Goal: Task Accomplishment & Management: Manage account settings

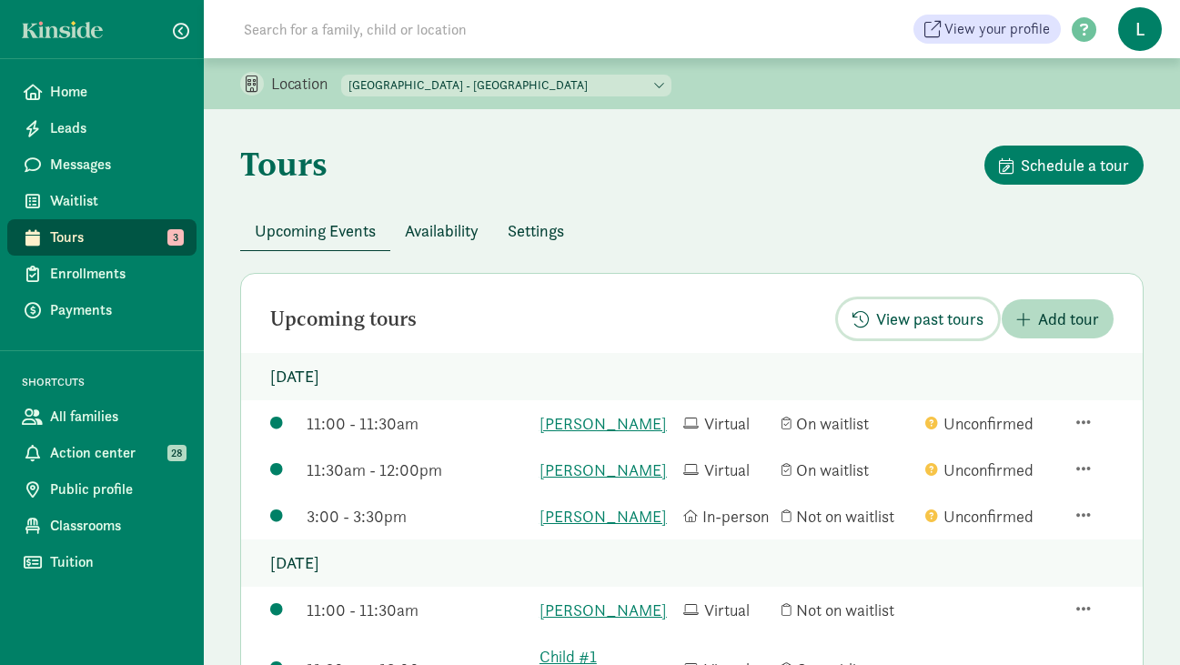
click at [943, 312] on span "View past tours" at bounding box center [929, 319] width 107 height 25
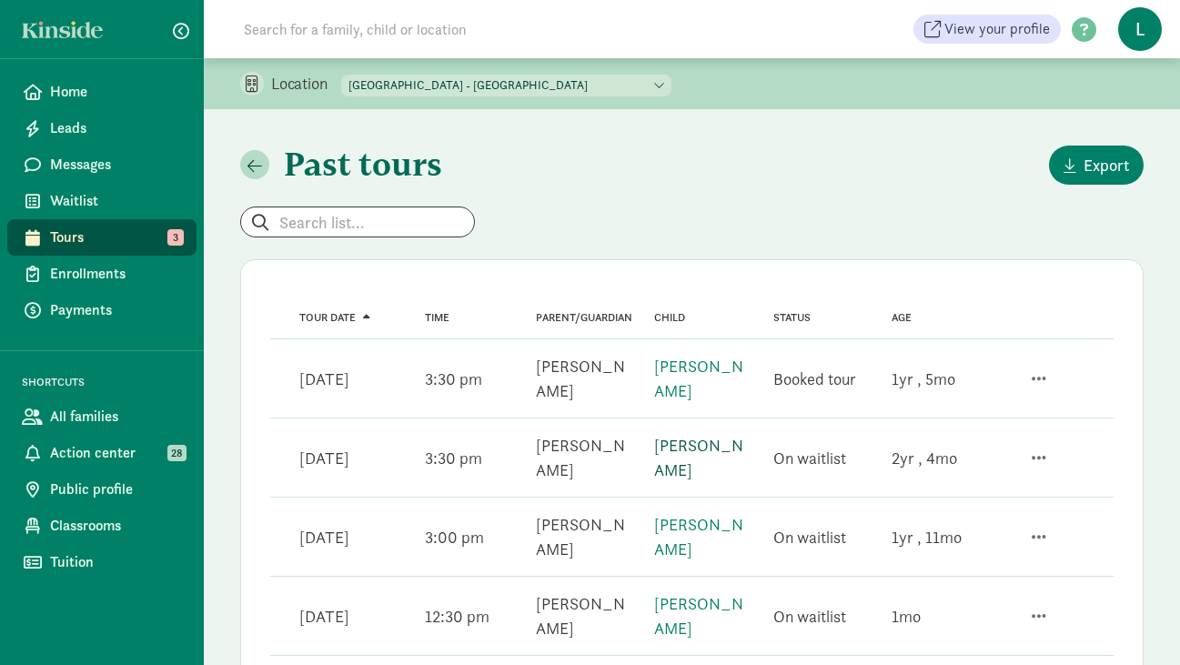
click at [685, 465] on link "[PERSON_NAME]" at bounding box center [698, 457] width 89 height 45
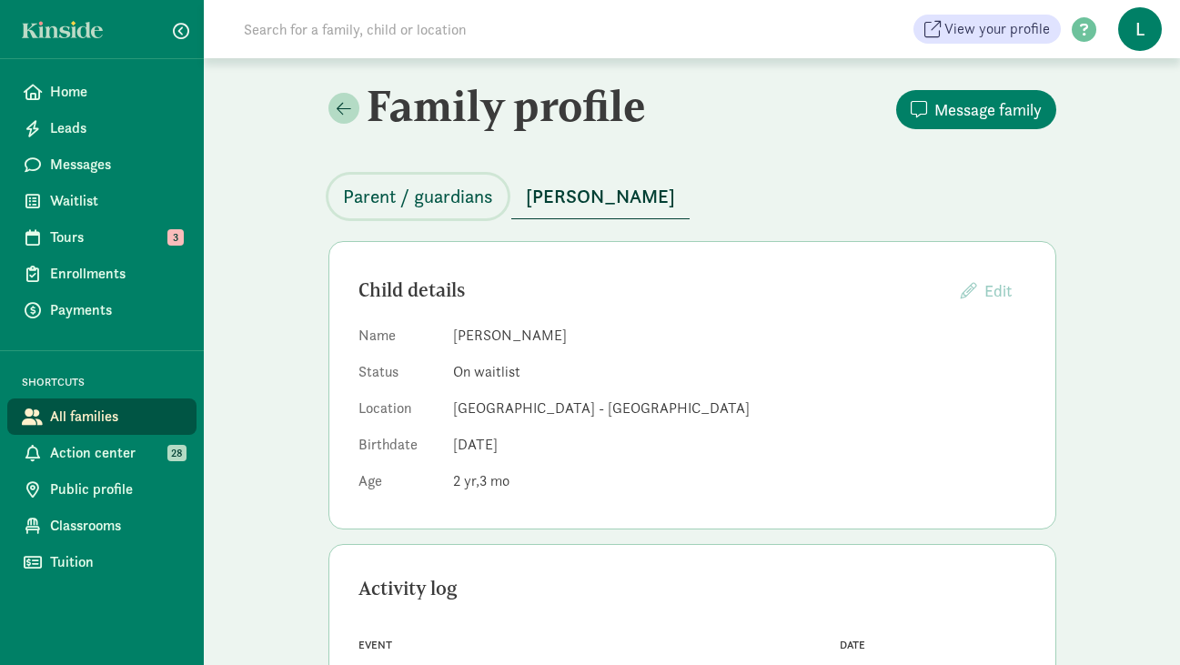
click at [424, 200] on span "Parent / guardians" at bounding box center [418, 196] width 150 height 29
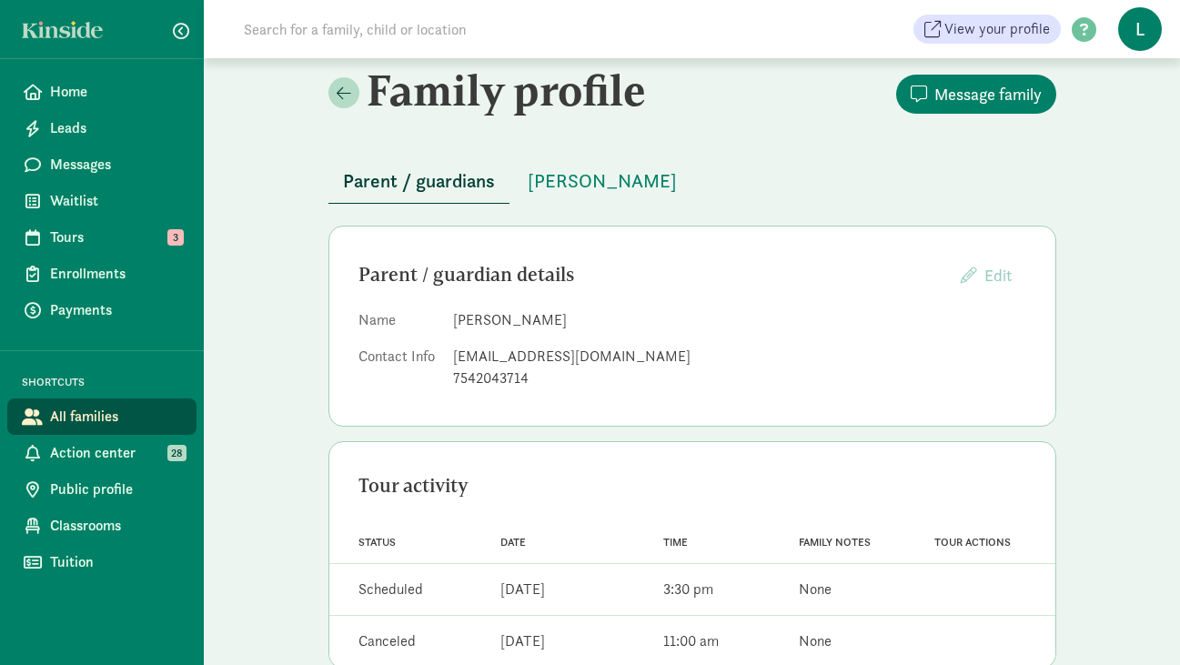
scroll to position [24, 0]
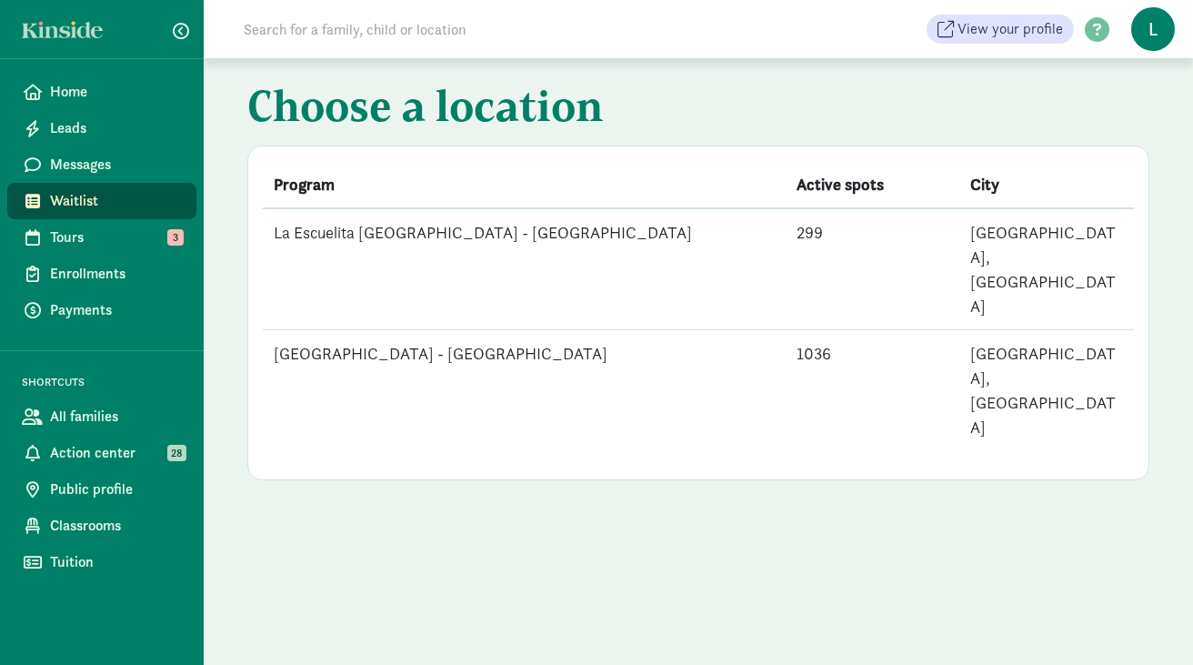
click at [61, 193] on span "Waitlist" at bounding box center [116, 201] width 132 height 22
click at [91, 196] on span "Waitlist" at bounding box center [116, 201] width 132 height 22
click at [473, 330] on td "[GEOGRAPHIC_DATA] - [GEOGRAPHIC_DATA]" at bounding box center [524, 390] width 523 height 121
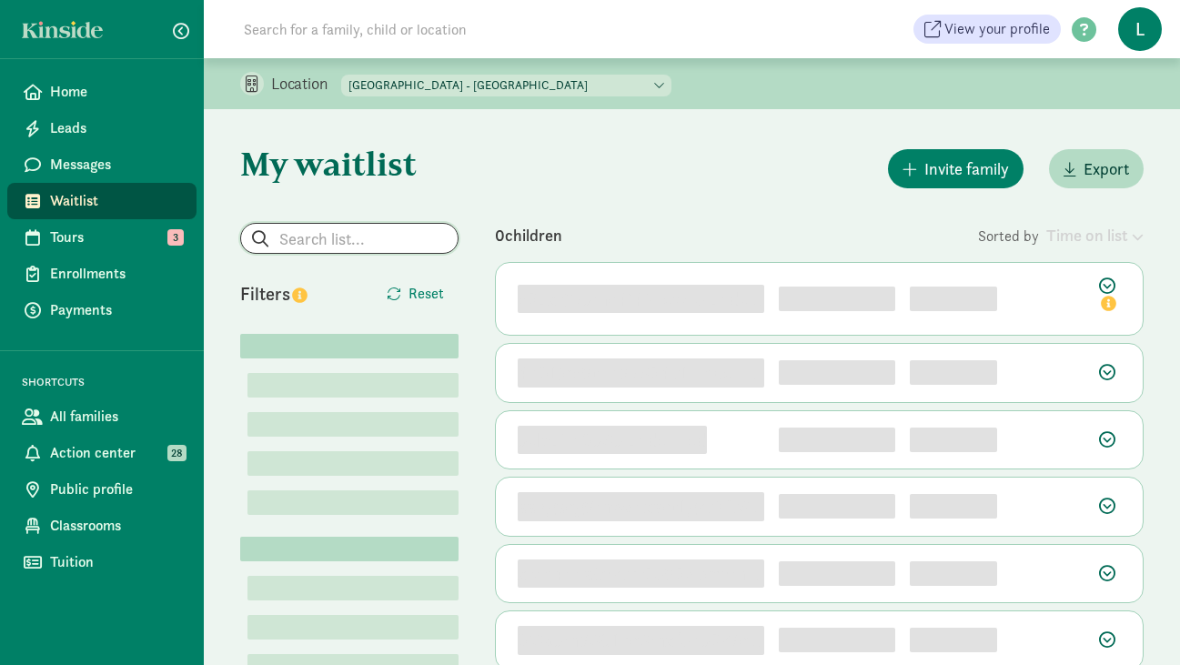
click at [356, 243] on input "search" at bounding box center [349, 238] width 216 height 29
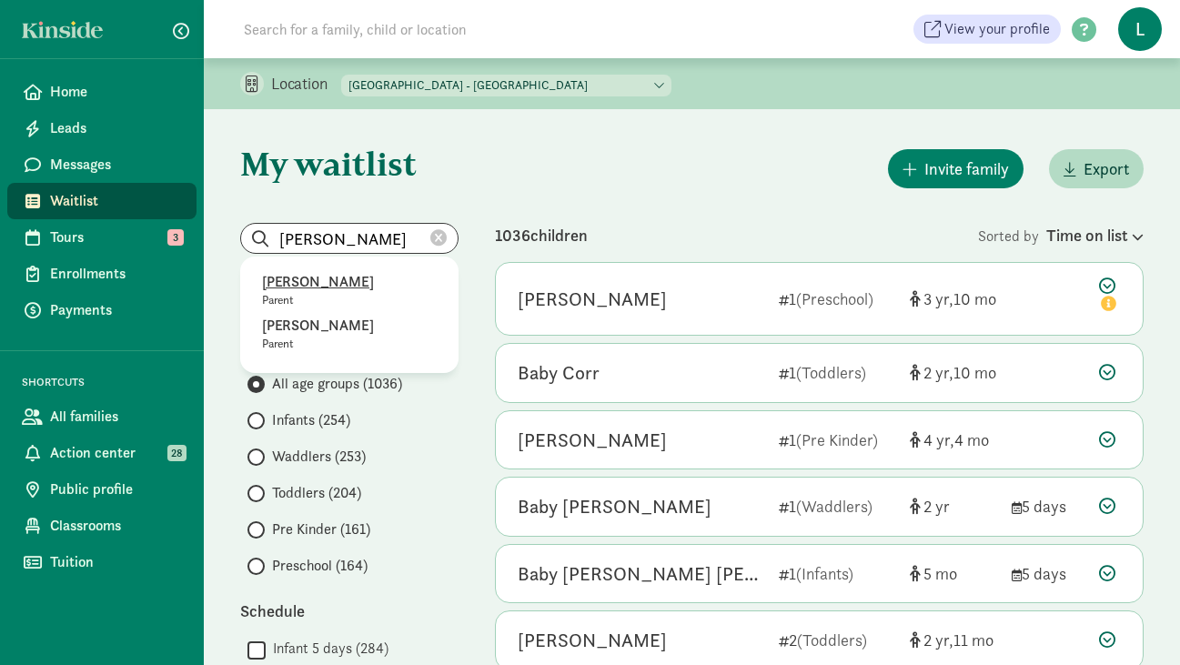
click at [325, 282] on p "[PERSON_NAME]" at bounding box center [349, 282] width 175 height 22
type input "[PERSON_NAME]"
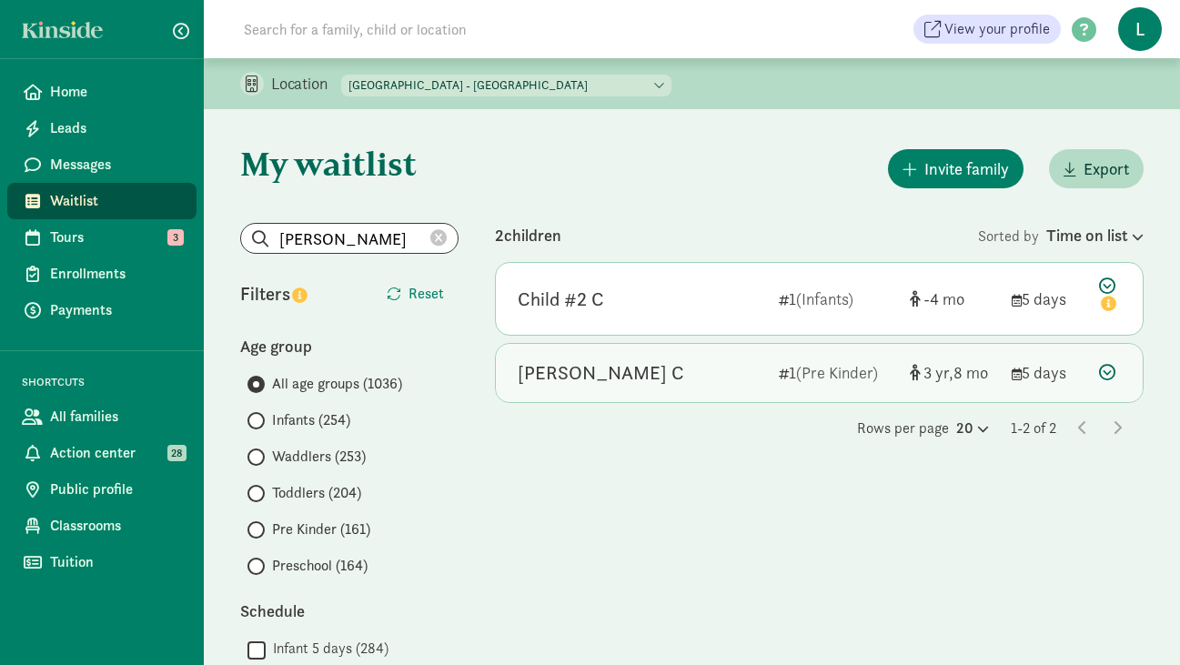
click at [1101, 370] on icon at bounding box center [1107, 372] width 16 height 16
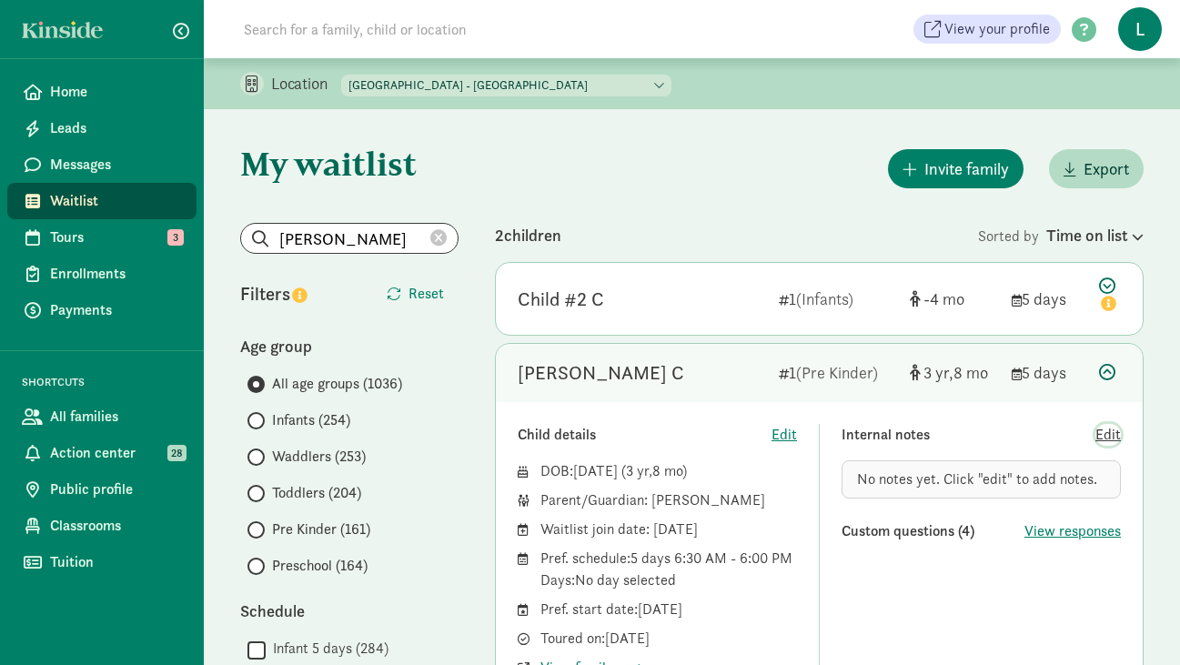
click at [1108, 438] on span "Edit" at bounding box center [1107, 435] width 25 height 22
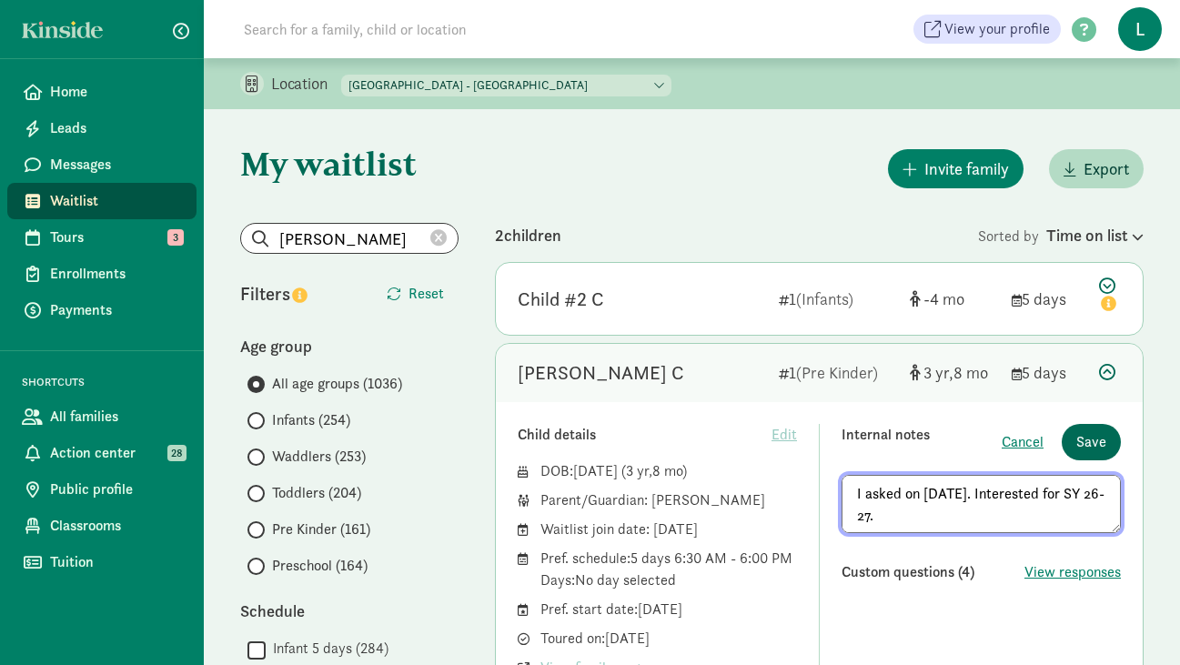
type textarea "I asked on [DATE]. Interested for SY 26-27."
click at [1084, 438] on span "Save" at bounding box center [1091, 442] width 30 height 22
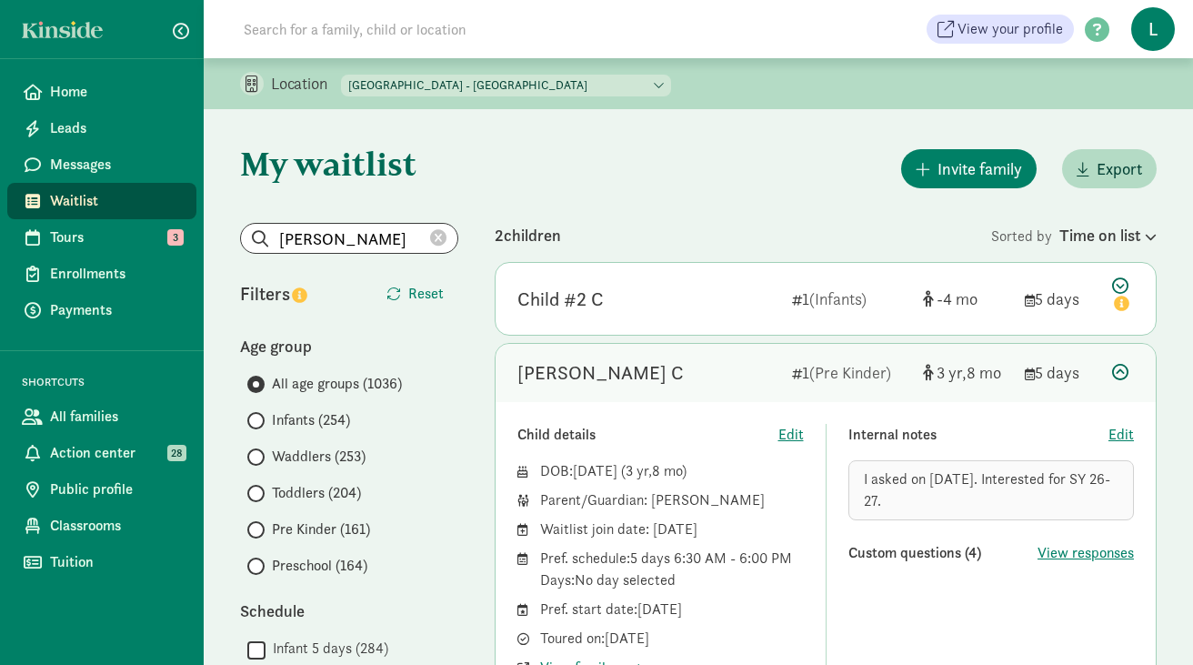
click at [558, 83] on select "[GEOGRAPHIC_DATA] - [GEOGRAPHIC_DATA] [GEOGRAPHIC_DATA] - [GEOGRAPHIC_DATA]" at bounding box center [506, 86] width 330 height 22
select select "264153"
click at [342, 75] on select "[GEOGRAPHIC_DATA] - [GEOGRAPHIC_DATA] [GEOGRAPHIC_DATA] - [GEOGRAPHIC_DATA]" at bounding box center [506, 86] width 330 height 22
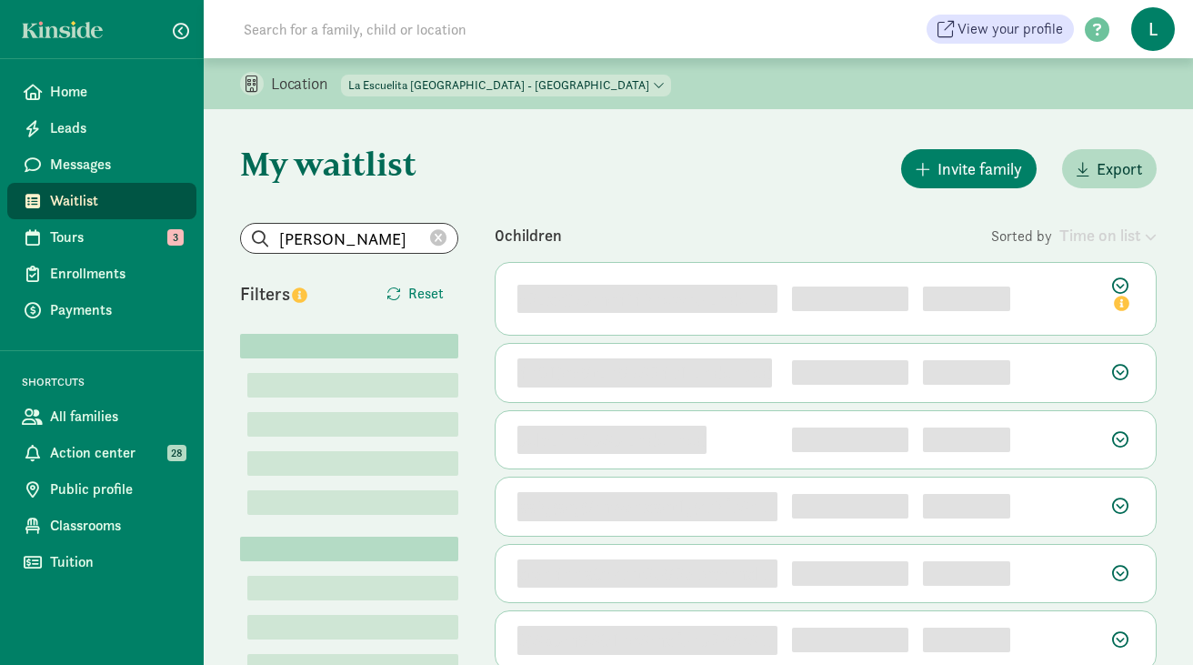
click at [440, 236] on icon at bounding box center [438, 238] width 16 height 16
click at [357, 242] on input "search" at bounding box center [349, 238] width 216 height 29
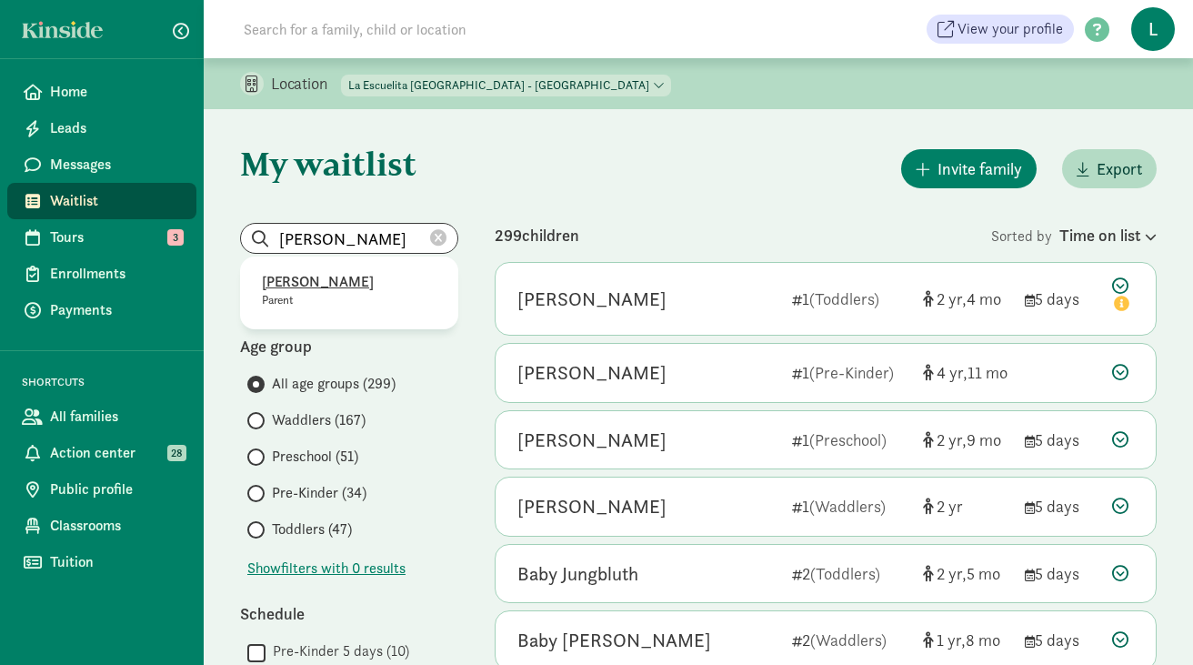
click at [343, 285] on p "[PERSON_NAME]" at bounding box center [349, 282] width 175 height 22
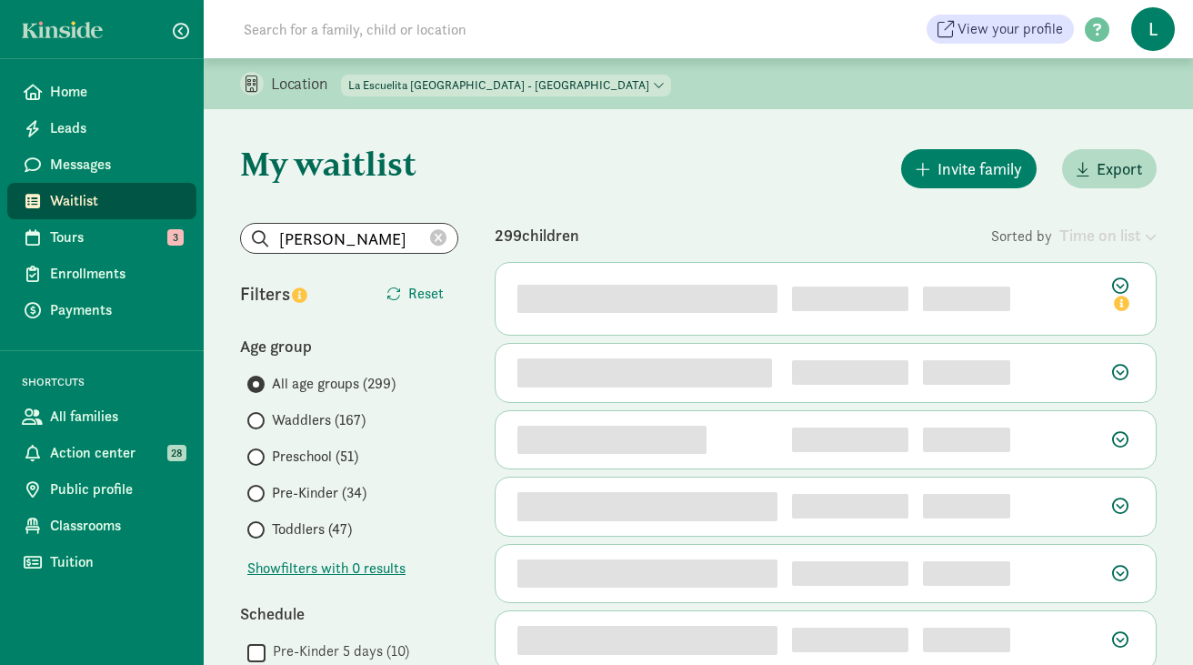
type input "[PERSON_NAME]"
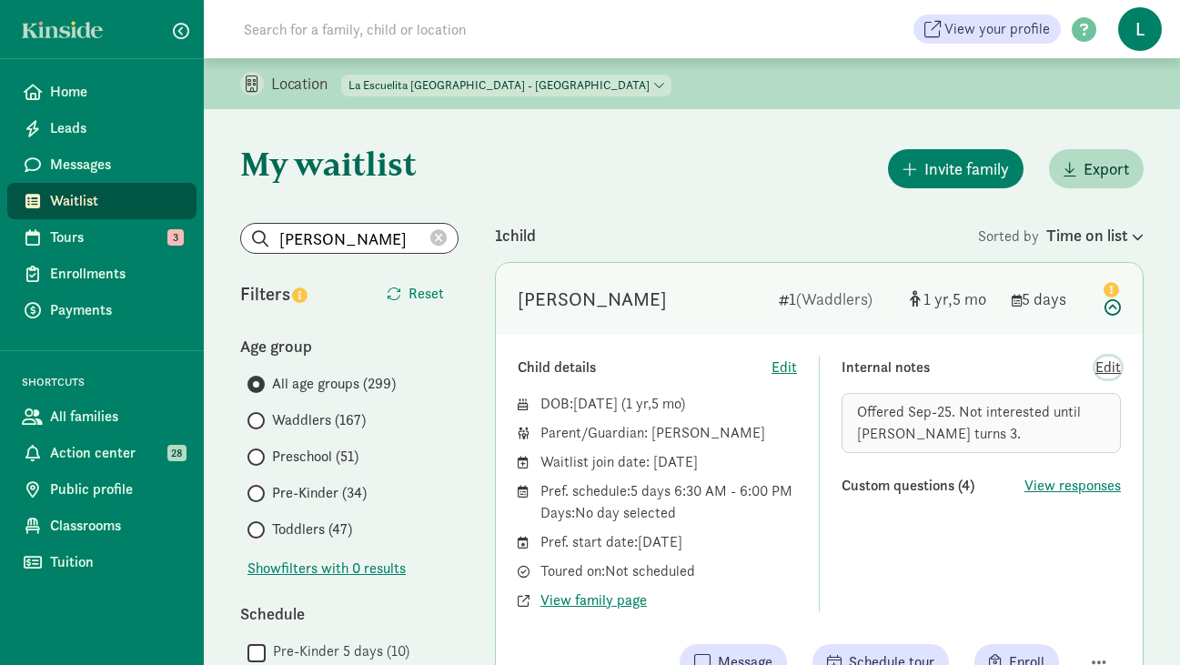
click at [1103, 368] on span "Edit" at bounding box center [1107, 368] width 25 height 22
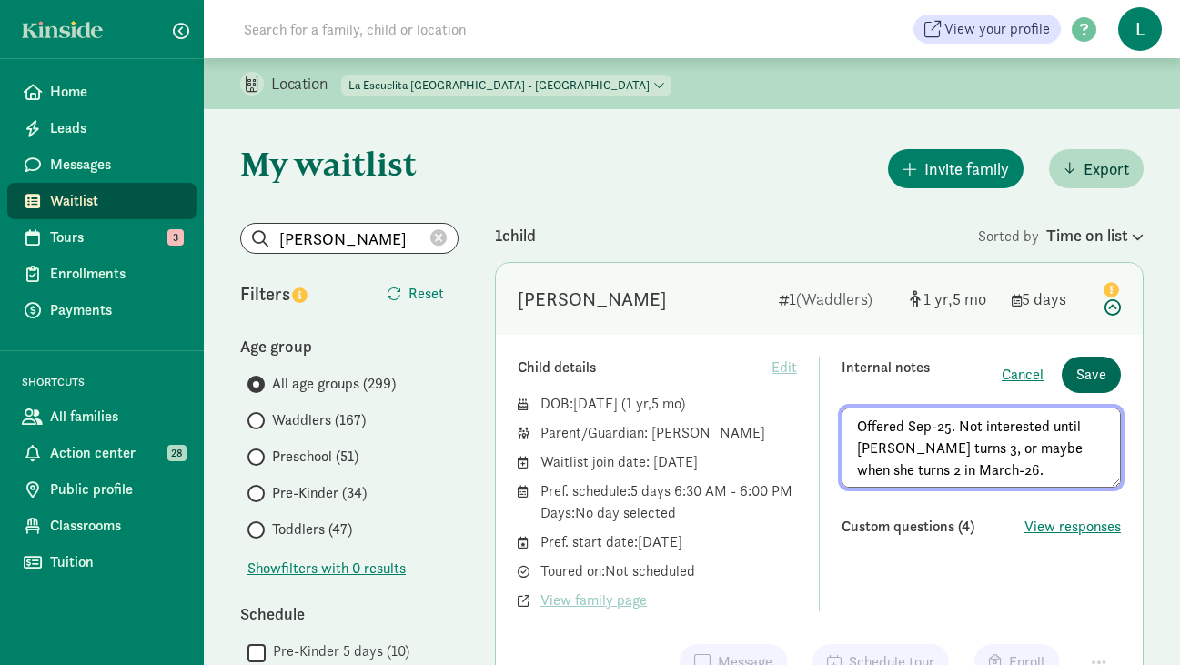
type textarea "Offered Sep-25. Not interested until [PERSON_NAME] turns 3, or maybe when she t…"
click at [1080, 371] on span "Save" at bounding box center [1091, 375] width 30 height 22
